Goal: Find specific page/section: Find specific page/section

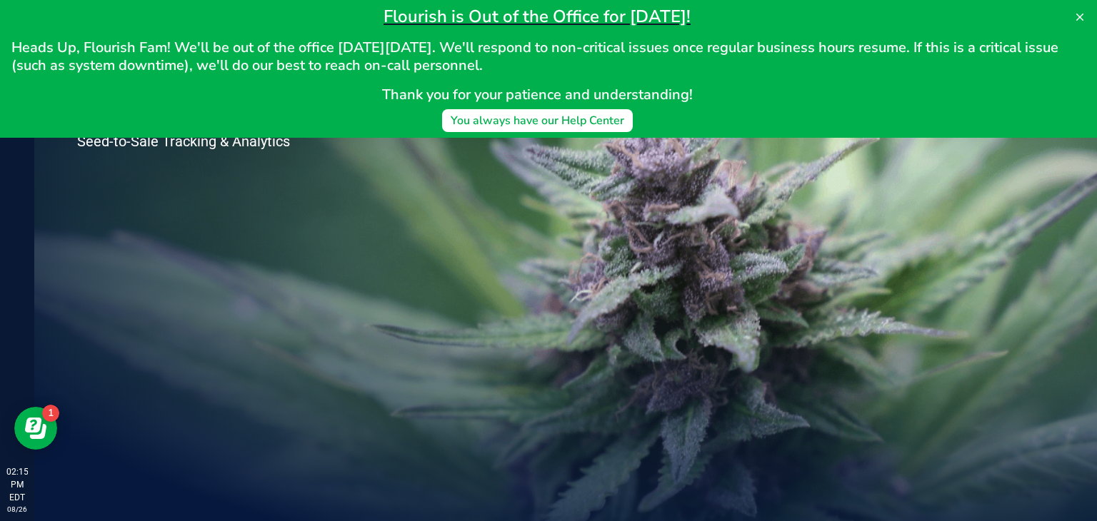
click at [462, 195] on div "Welcome to Flourish Software Seed-to-Sale Tracking & Analytics" at bounding box center [565, 277] width 1063 height 487
click at [1076, 15] on icon at bounding box center [1079, 16] width 11 height 11
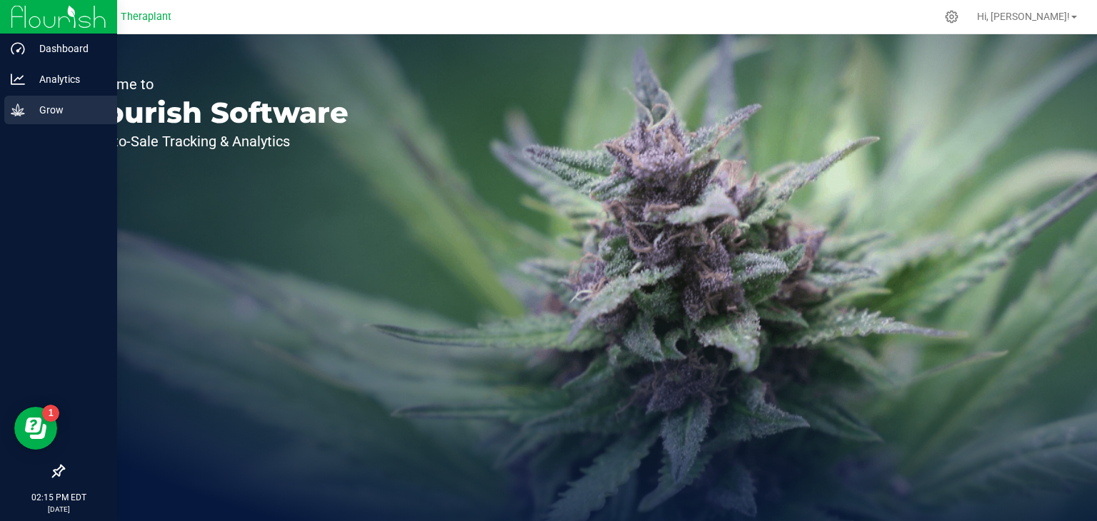
click at [20, 109] on icon at bounding box center [18, 110] width 14 height 14
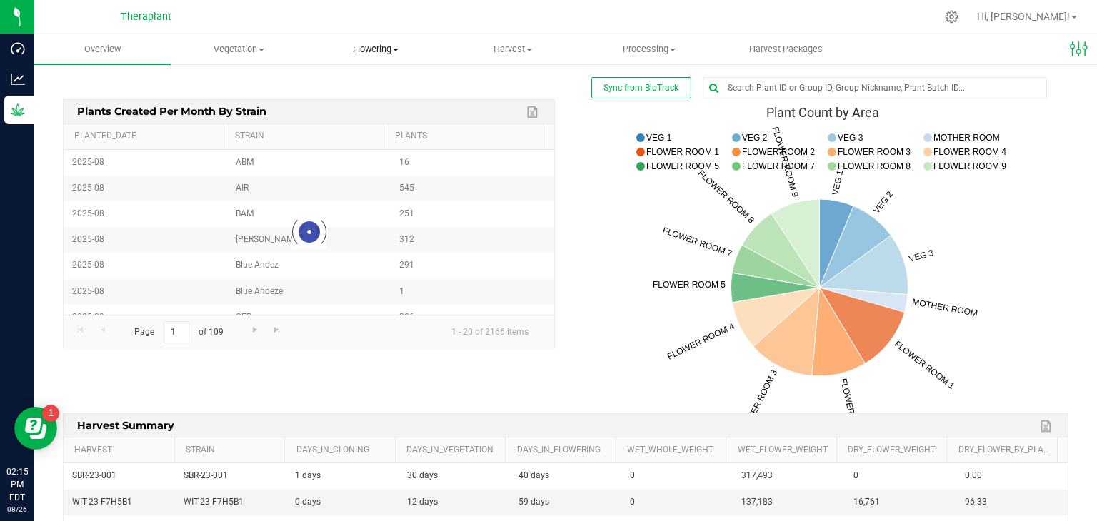
click at [359, 47] on span "Flowering" at bounding box center [376, 49] width 135 height 13
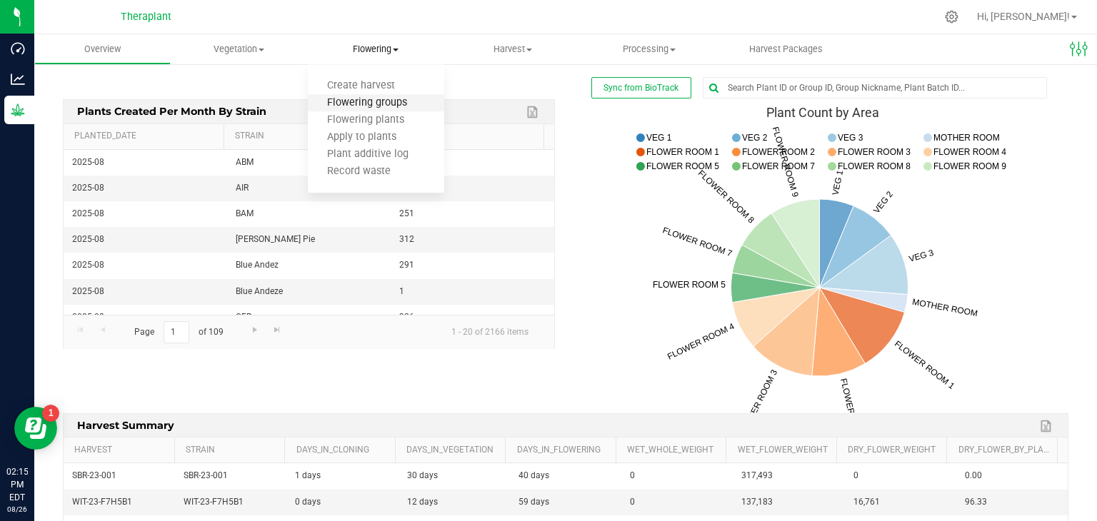
click at [359, 101] on span "Flowering groups" at bounding box center [367, 103] width 119 height 12
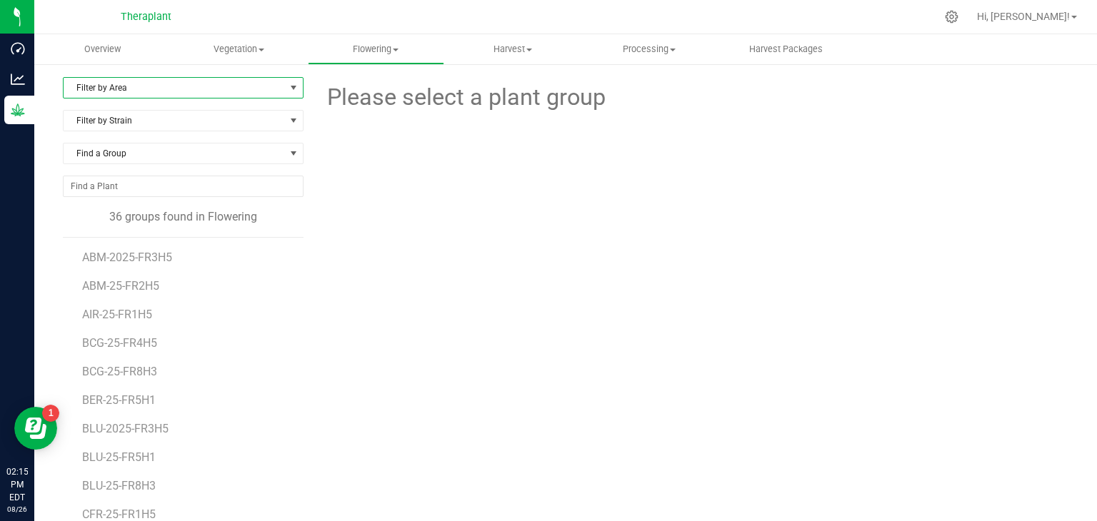
click at [172, 81] on span "Filter by Area" at bounding box center [174, 88] width 221 height 20
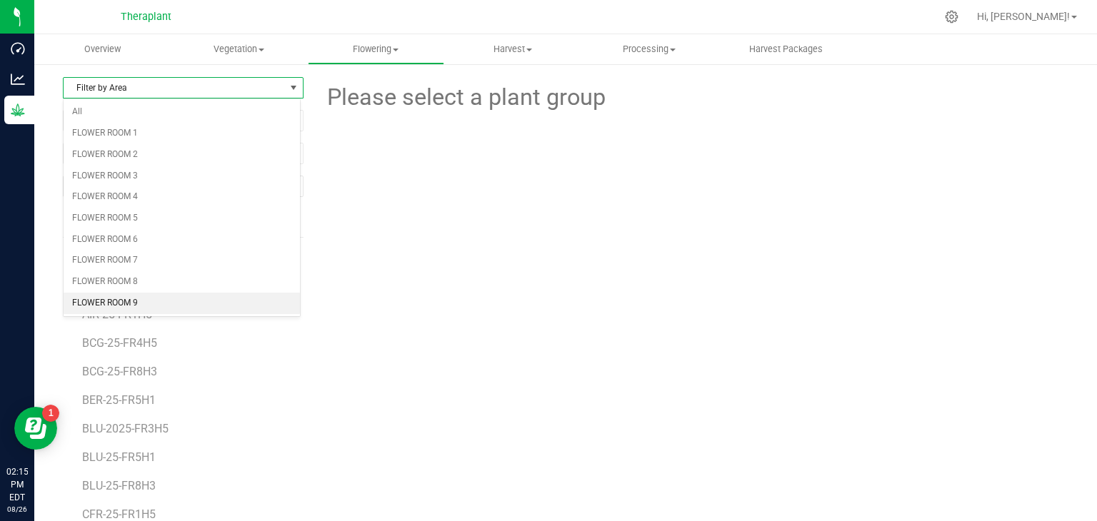
click at [111, 294] on li "FLOWER ROOM 9" at bounding box center [182, 303] width 236 height 21
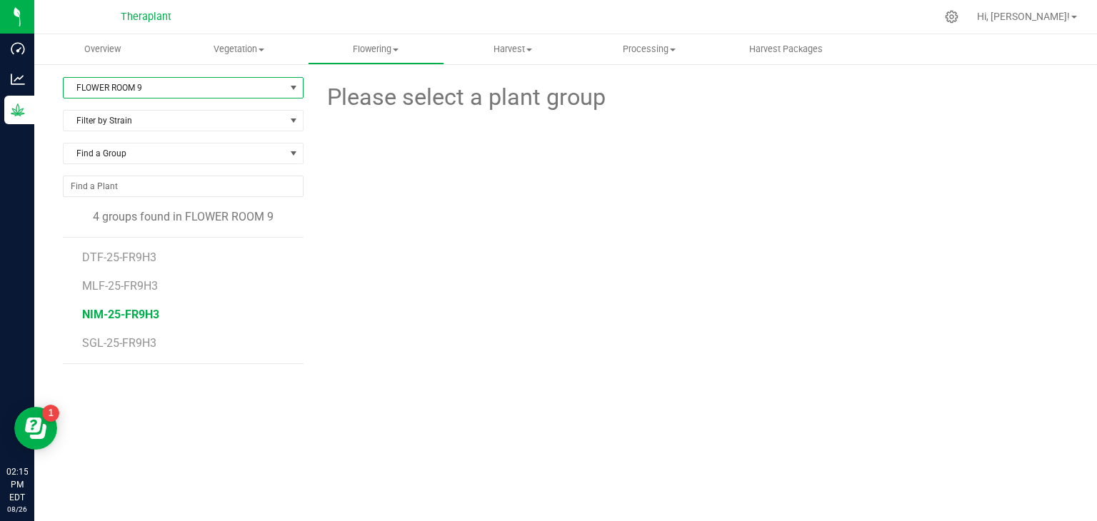
click at [148, 310] on span "NIM-25-FR9H3" at bounding box center [120, 315] width 77 height 14
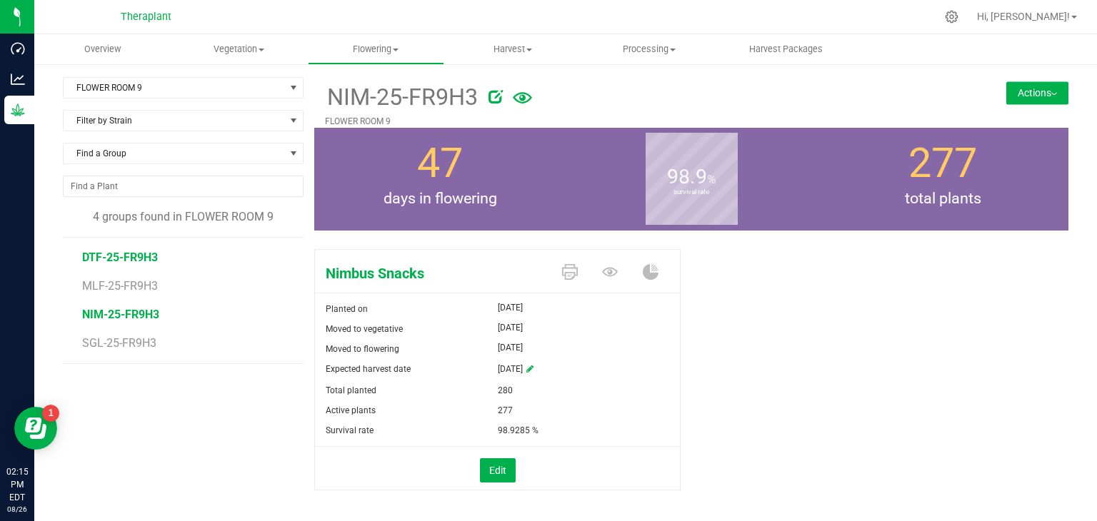
click at [110, 251] on span "DTF-25-FR9H3" at bounding box center [120, 258] width 76 height 14
click at [110, 284] on span "MLF-25-FR9H3" at bounding box center [121, 286] width 79 height 14
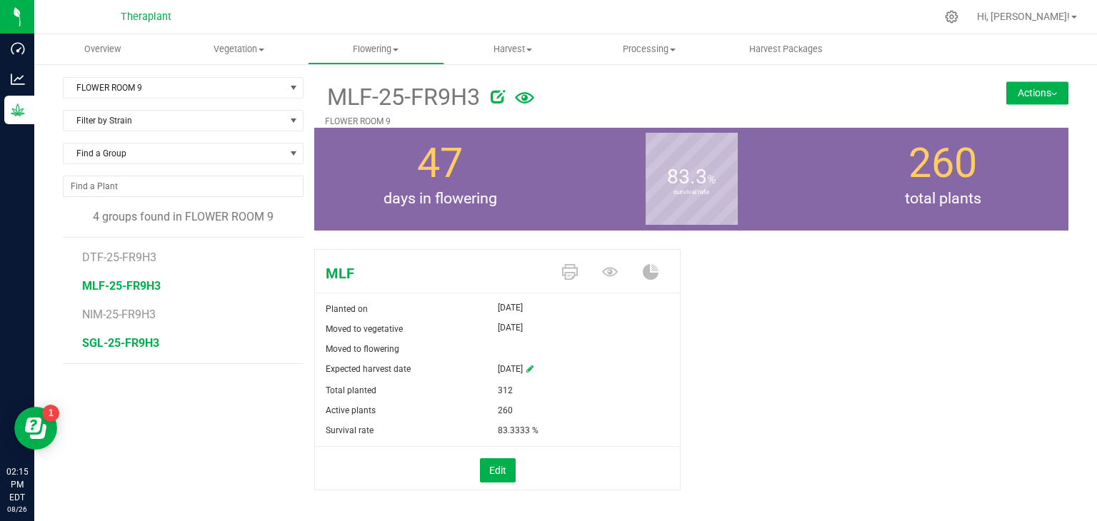
click at [112, 340] on span "SGL-25-FR9H3" at bounding box center [120, 343] width 77 height 14
